Goal: Task Accomplishment & Management: Manage account settings

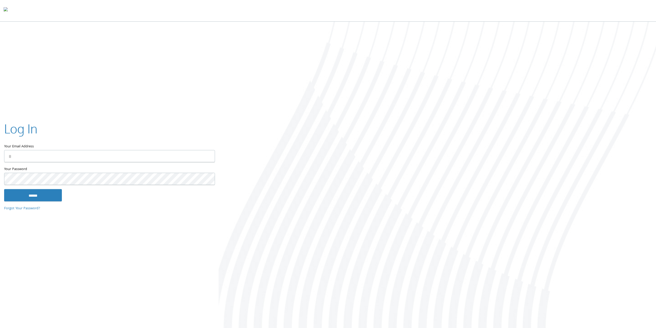
click at [58, 157] on input "Your Email Address" at bounding box center [109, 156] width 211 height 12
click at [208, 155] on keeper-lock "Open Keeper Popup" at bounding box center [208, 156] width 6 height 6
type input "**********"
click at [51, 193] on input "******" at bounding box center [33, 195] width 58 height 12
